Goal: Check status: Check status

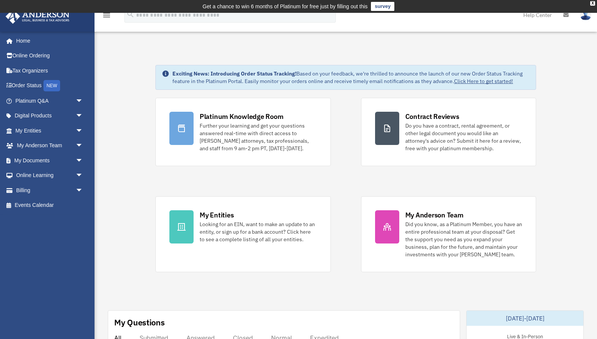
click at [591, 4] on div "X" at bounding box center [592, 3] width 5 height 5
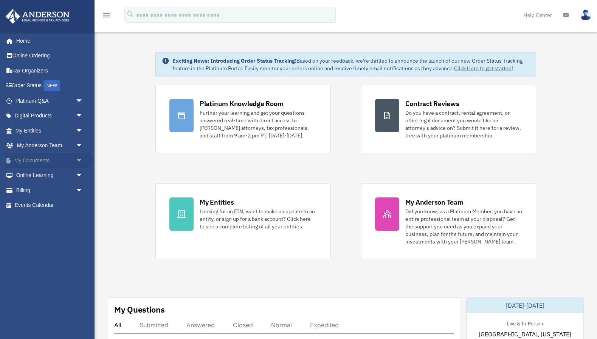
click at [34, 157] on link "My Documents arrow_drop_down" at bounding box center [49, 160] width 89 height 15
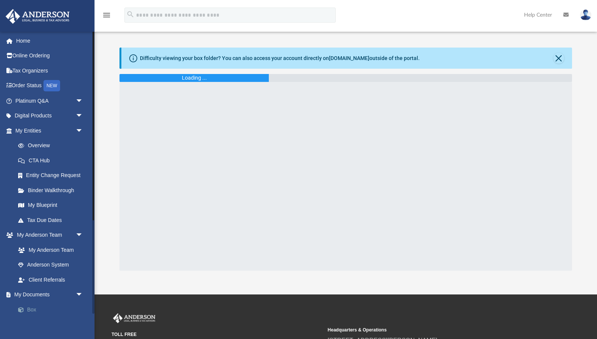
click at [28, 309] on link "Box" at bounding box center [53, 309] width 84 height 15
click at [29, 310] on link "Box" at bounding box center [53, 309] width 84 height 15
click at [588, 12] on img at bounding box center [585, 14] width 11 height 11
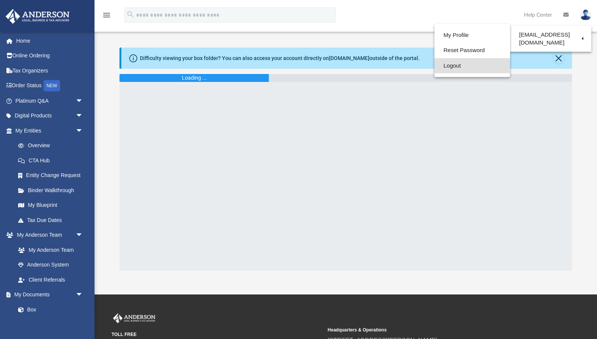
click at [455, 65] on link "Logout" at bounding box center [472, 65] width 76 height 15
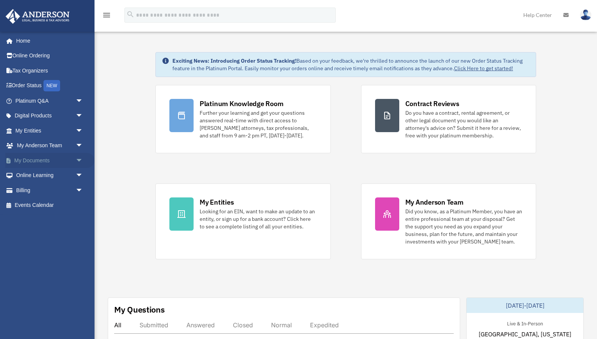
click at [82, 161] on span "arrow_drop_down" at bounding box center [83, 160] width 15 height 15
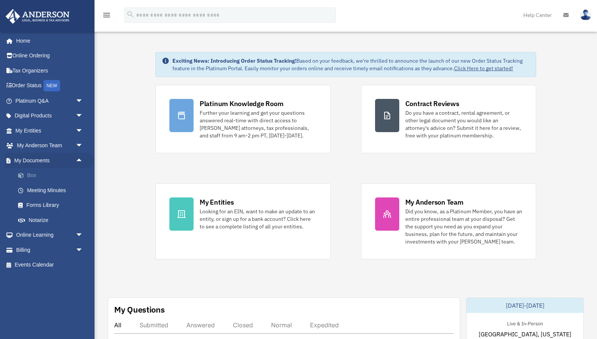
click at [37, 171] on link "Box" at bounding box center [53, 175] width 84 height 15
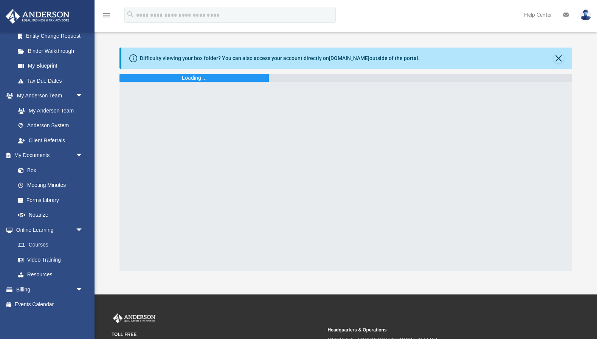
click at [181, 79] on div "Loading ..." at bounding box center [193, 78] width 149 height 8
click at [180, 79] on div "Loading ..." at bounding box center [193, 78] width 149 height 8
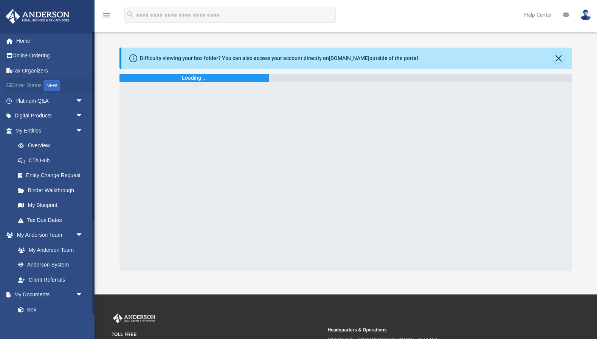
click at [33, 82] on link "Order Status NEW" at bounding box center [49, 85] width 89 height 15
click at [31, 309] on link "Box" at bounding box center [53, 309] width 84 height 15
